Goal: Transaction & Acquisition: Purchase product/service

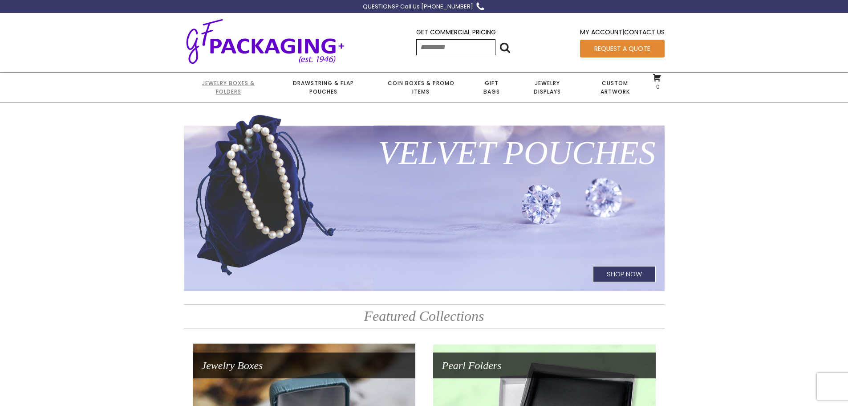
click at [239, 86] on link "Jewelry Boxes & Folders" at bounding box center [229, 87] width 90 height 29
click at [228, 81] on link "Jewelry Boxes & Folders" at bounding box center [229, 87] width 90 height 29
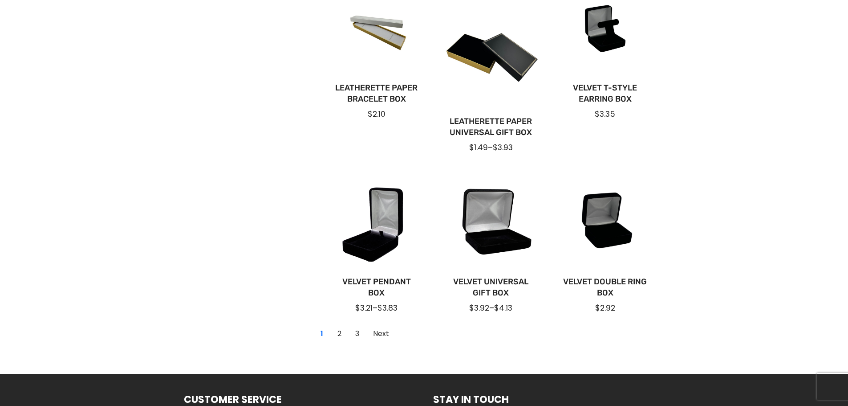
scroll to position [579, 0]
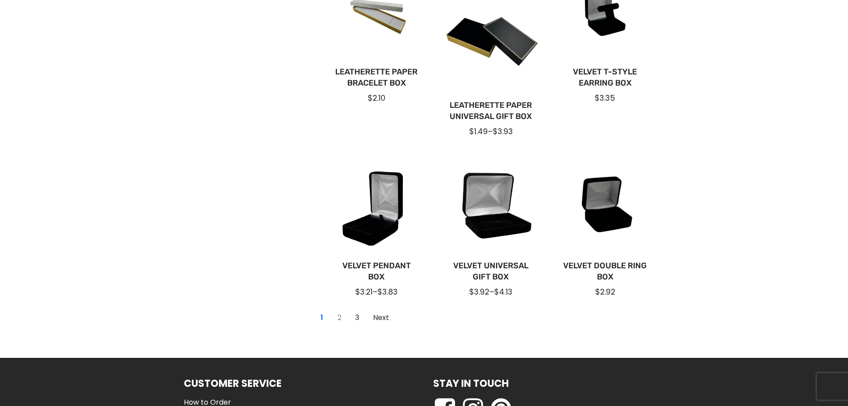
click at [339, 318] on link "2" at bounding box center [340, 317] width 14 height 14
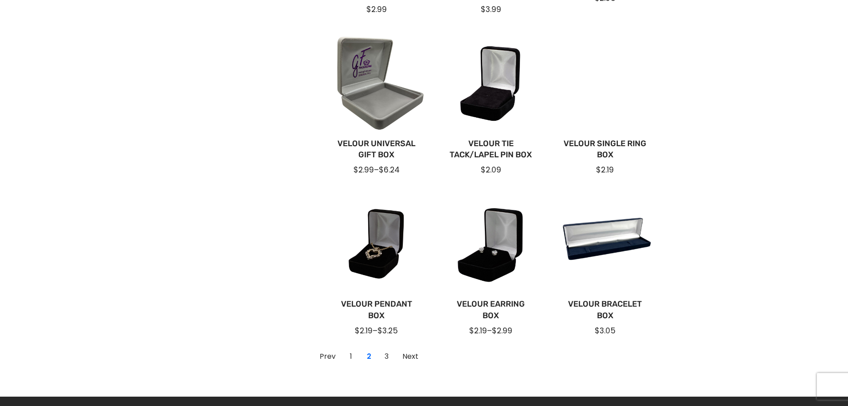
scroll to position [534, 0]
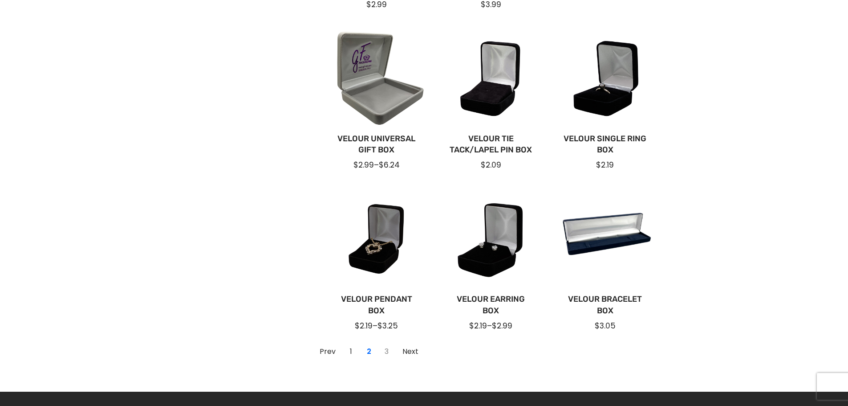
click at [387, 352] on link "3" at bounding box center [387, 351] width 14 height 14
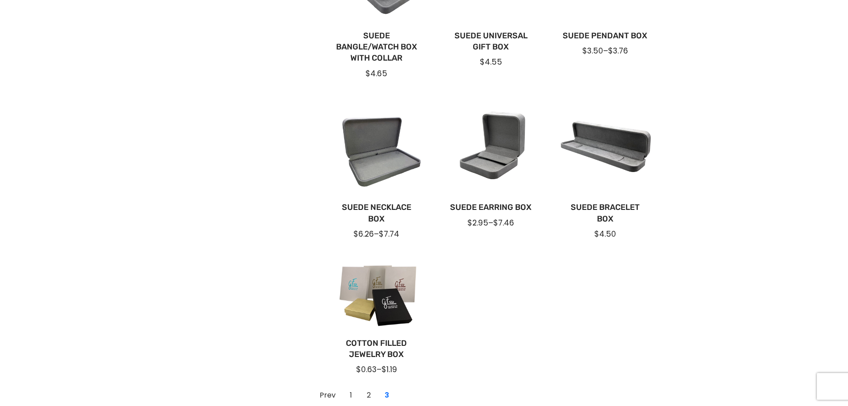
scroll to position [330, 0]
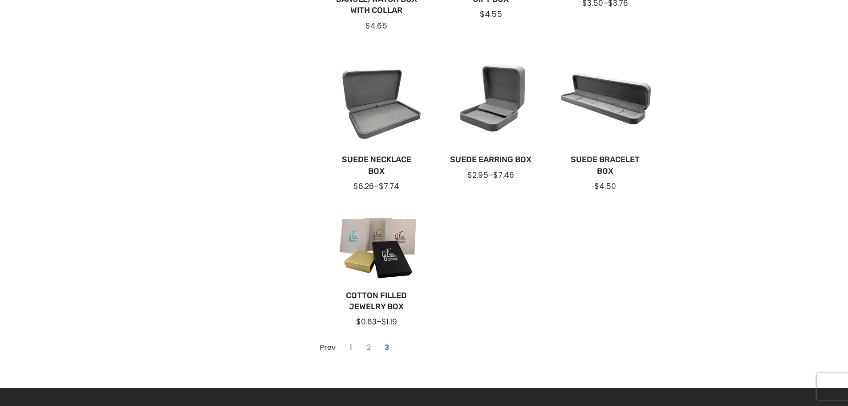
click at [367, 348] on link "2" at bounding box center [369, 347] width 14 height 14
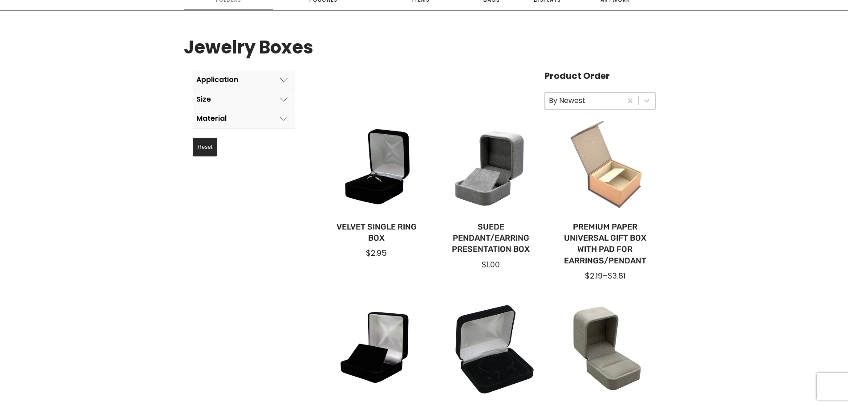
scroll to position [108, 0]
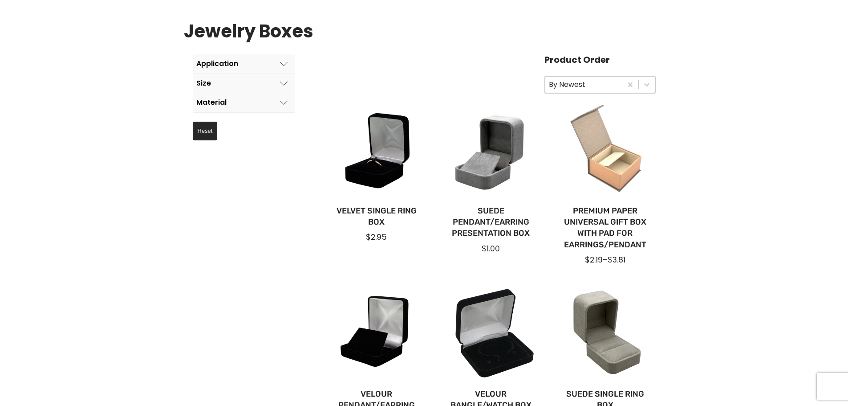
click at [606, 163] on div at bounding box center [605, 151] width 100 height 100
click at [595, 163] on div at bounding box center [605, 151] width 100 height 100
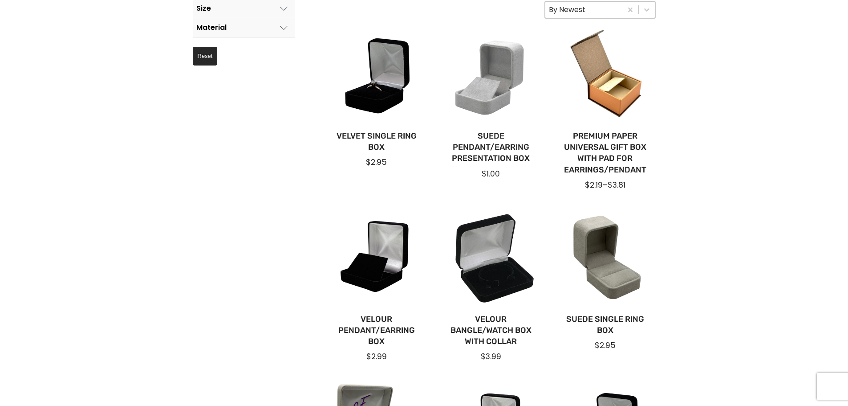
scroll to position [197, 0]
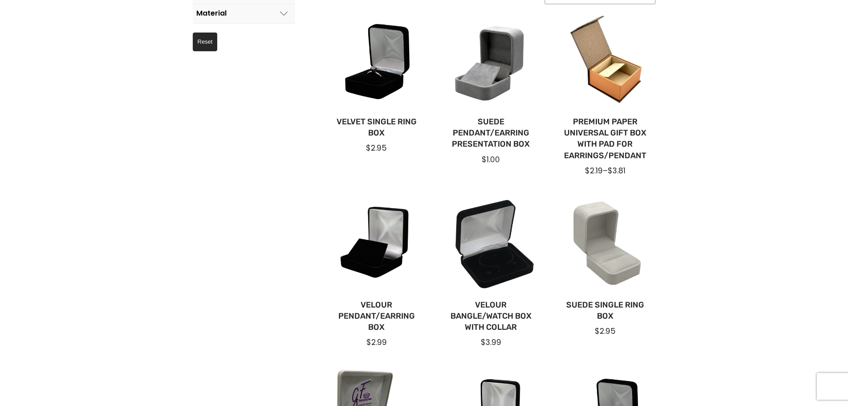
click at [599, 255] on div at bounding box center [605, 245] width 100 height 100
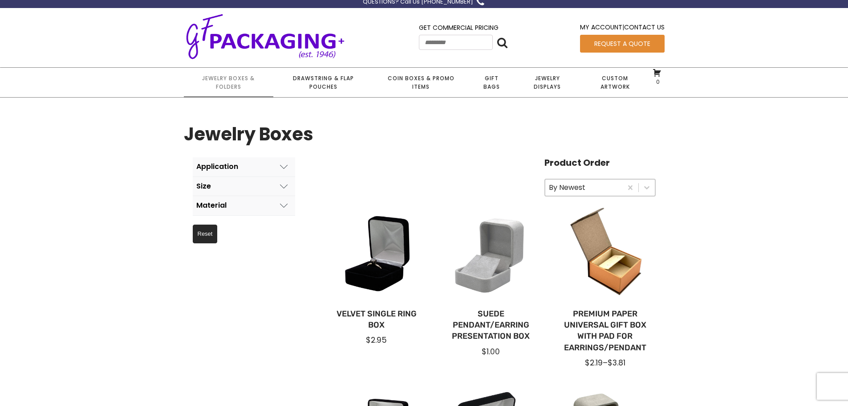
scroll to position [0, 0]
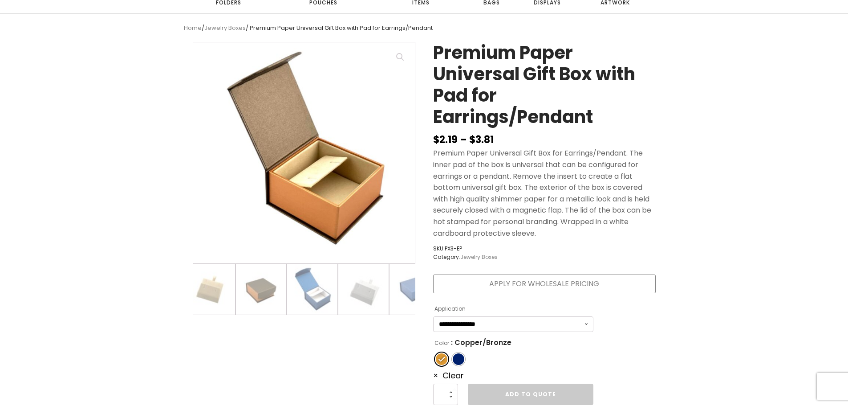
scroll to position [0, 19]
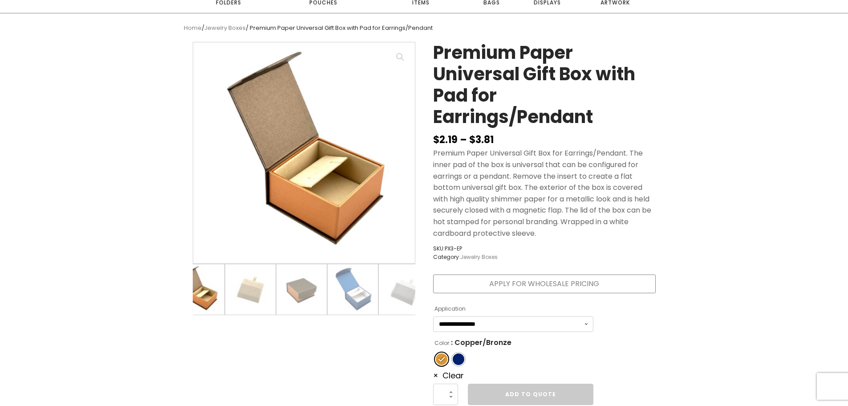
click at [516, 315] on th "Application" at bounding box center [513, 306] width 160 height 19
click at [509, 323] on select "**********" at bounding box center [513, 324] width 160 height 16
